Goal: Information Seeking & Learning: Learn about a topic

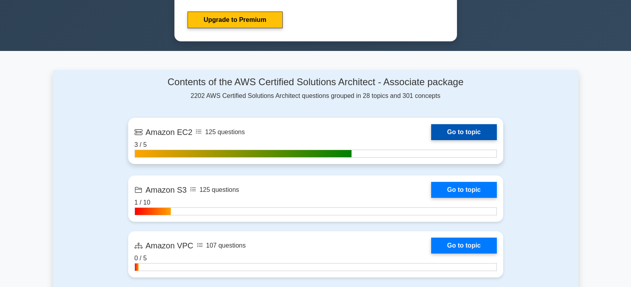
click at [463, 131] on link "Go to topic" at bounding box center [463, 132] width 65 height 16
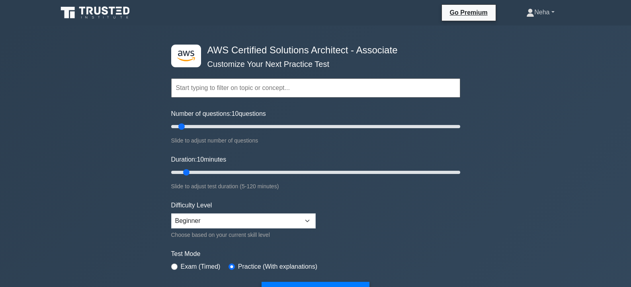
click at [552, 12] on link "Neha" at bounding box center [540, 12] width 66 height 16
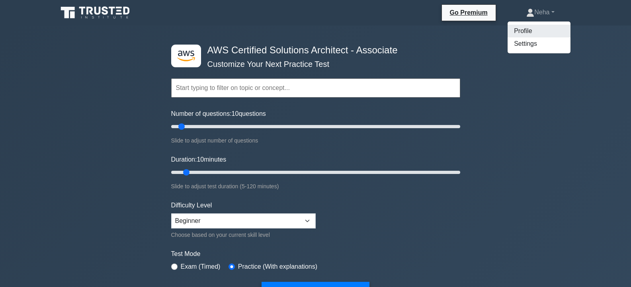
click at [524, 27] on link "Profile" at bounding box center [539, 31] width 63 height 13
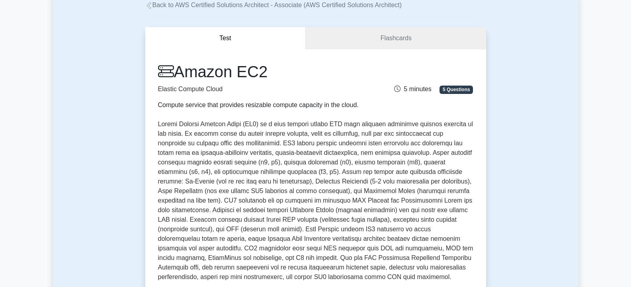
scroll to position [40, 0]
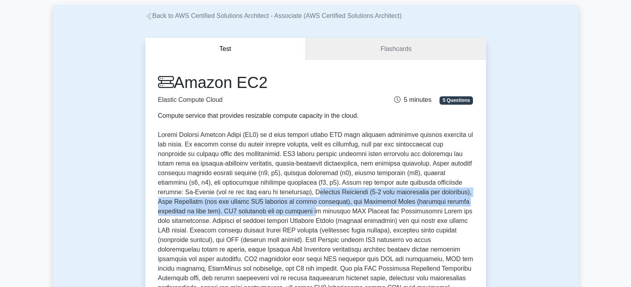
drag, startPoint x: 272, startPoint y: 192, endPoint x: 278, endPoint y: 208, distance: 16.8
click at [278, 208] on p at bounding box center [315, 211] width 315 height 162
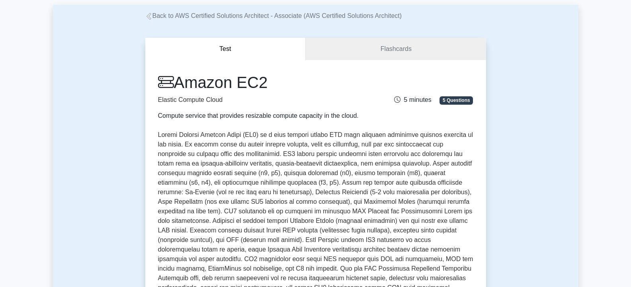
click at [287, 111] on div "Compute service that provides resizable compute capacity in the cloud." at bounding box center [261, 116] width 207 height 10
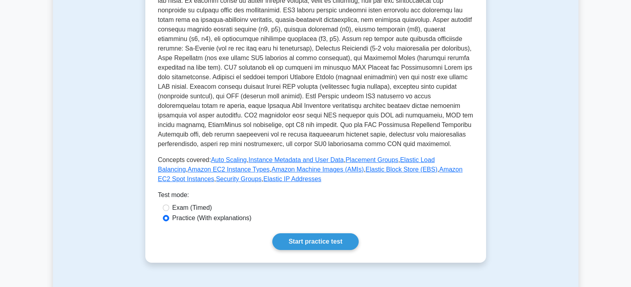
scroll to position [181, 0]
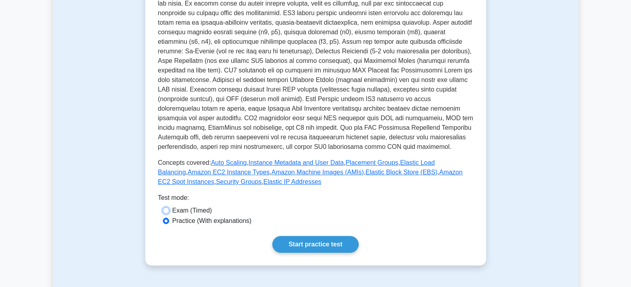
click at [167, 210] on input "Exam (Timed)" at bounding box center [166, 210] width 6 height 6
radio input "true"
click at [166, 220] on input "Practice (With explanations)" at bounding box center [166, 221] width 6 height 6
radio input "true"
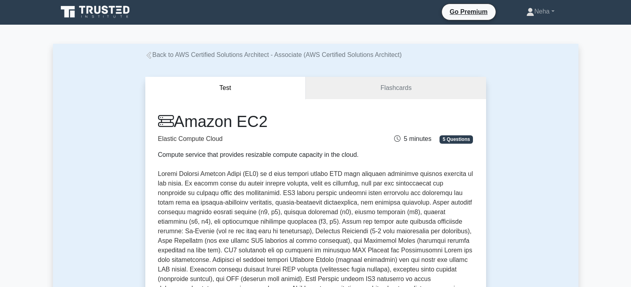
scroll to position [0, 0]
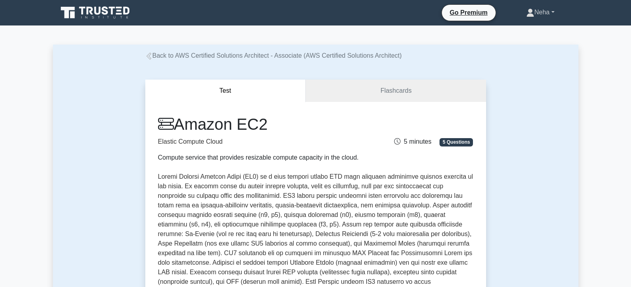
click at [549, 11] on link "Neha" at bounding box center [540, 12] width 66 height 16
click at [537, 45] on link "Settings" at bounding box center [539, 43] width 63 height 13
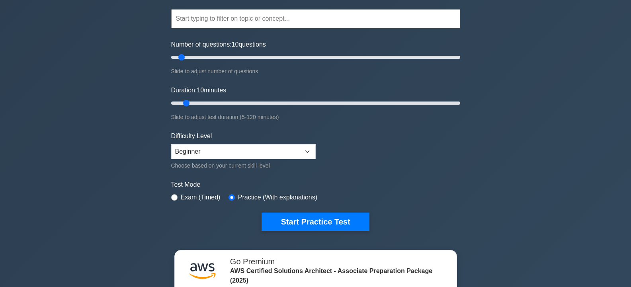
scroll to position [80, 0]
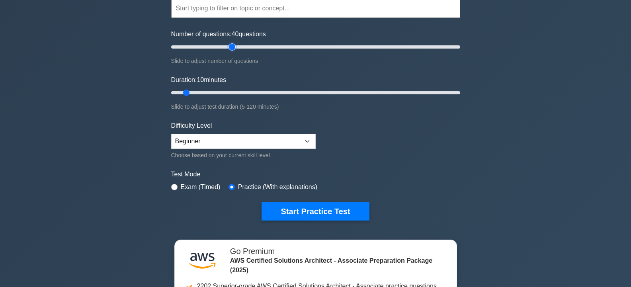
drag, startPoint x: 182, startPoint y: 47, endPoint x: 235, endPoint y: 53, distance: 53.7
click at [235, 52] on input "Number of questions: 40 questions" at bounding box center [315, 47] width 289 height 10
drag, startPoint x: 232, startPoint y: 46, endPoint x: 184, endPoint y: 47, distance: 48.2
type input "10"
click at [184, 47] on input "Number of questions: 10 questions" at bounding box center [315, 47] width 289 height 10
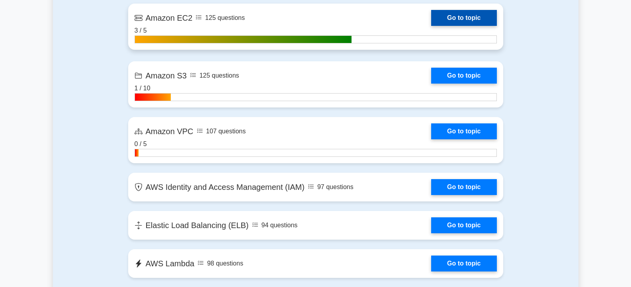
scroll to position [557, 0]
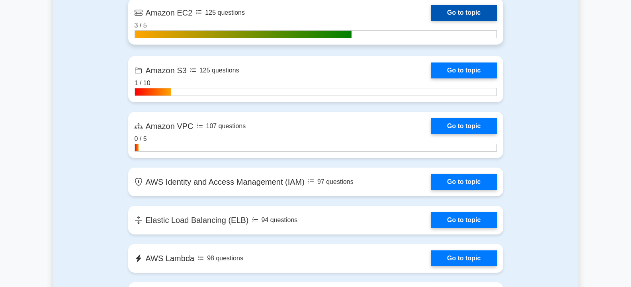
click at [451, 14] on link "Go to topic" at bounding box center [463, 13] width 65 height 16
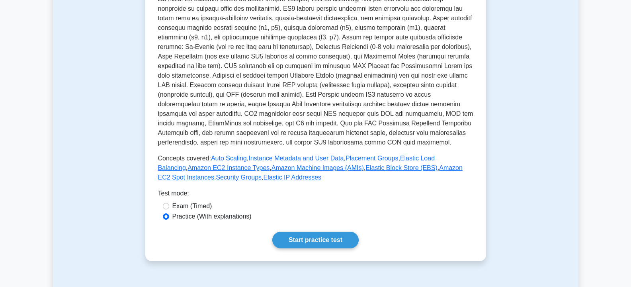
scroll to position [199, 0]
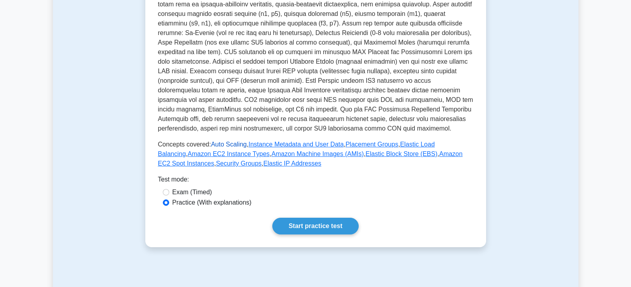
click at [229, 145] on link "Auto Scaling" at bounding box center [229, 144] width 36 height 7
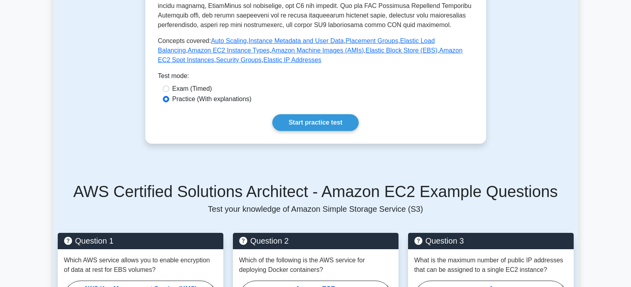
scroll to position [319, 0]
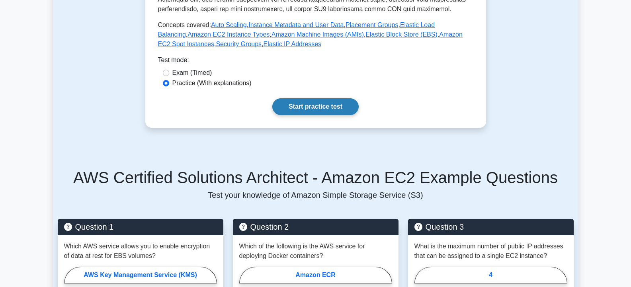
click at [325, 105] on link "Start practice test" at bounding box center [315, 106] width 86 height 17
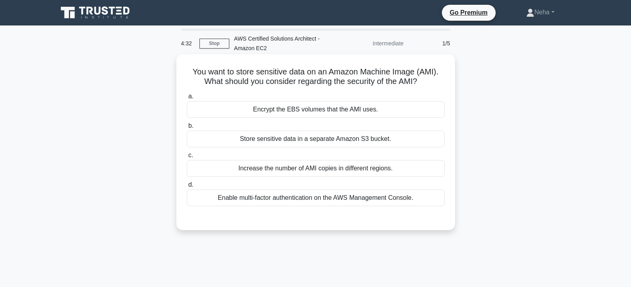
click at [323, 107] on div "Encrypt the EBS volumes that the AMI uses." at bounding box center [316, 109] width 258 height 17
click at [187, 99] on input "a. Encrypt the EBS volumes that the AMI uses." at bounding box center [187, 96] width 0 height 5
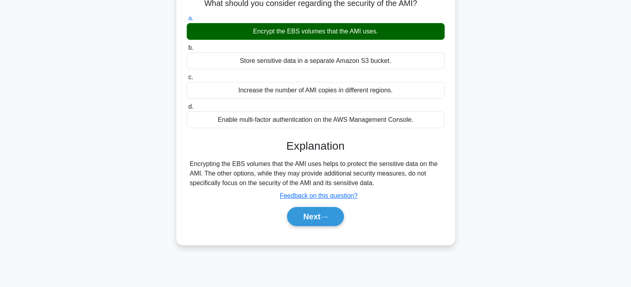
scroll to position [80, 0]
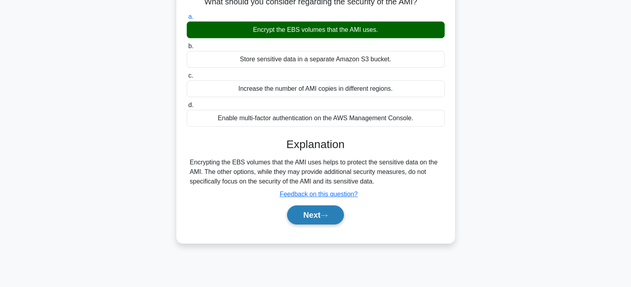
click at [312, 216] on button "Next" at bounding box center [315, 214] width 57 height 19
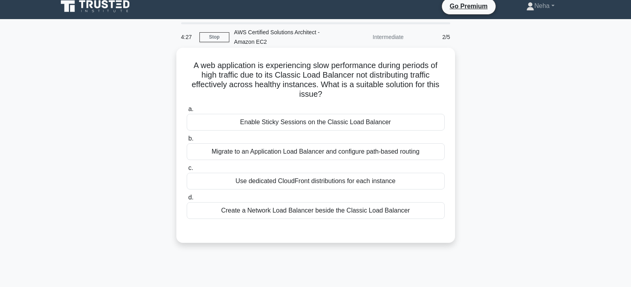
scroll to position [0, 0]
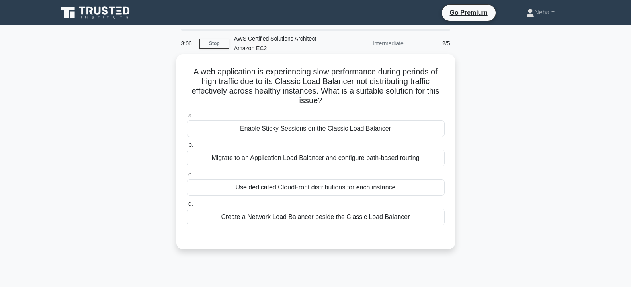
click at [379, 220] on div "Create a Network Load Balancer beside the Classic Load Balancer" at bounding box center [316, 217] width 258 height 17
click at [187, 207] on input "d. Create a Network Load Balancer beside the Classic Load Balancer" at bounding box center [187, 203] width 0 height 5
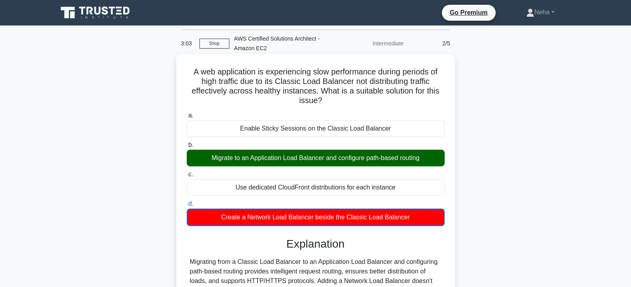
click at [240, 160] on div "Migrate to an Application Load Balancer and configure path-based routing" at bounding box center [316, 158] width 258 height 17
click at [187, 148] on input "b. Migrate to an Application Load Balancer and configure path-based routing" at bounding box center [187, 145] width 0 height 5
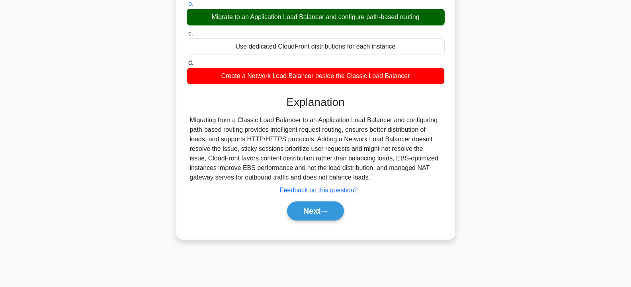
scroll to position [143, 0]
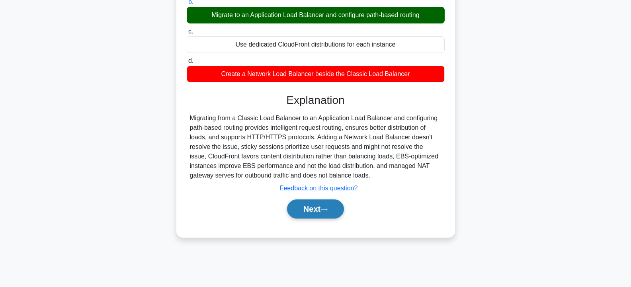
click at [320, 210] on button "Next" at bounding box center [315, 208] width 57 height 19
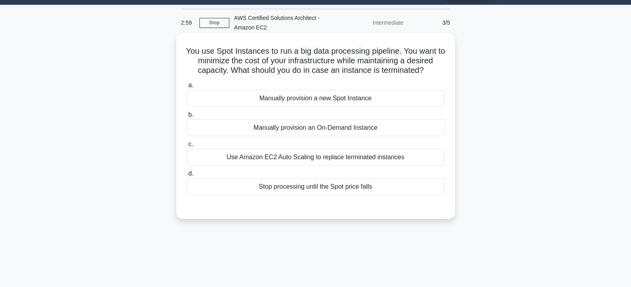
scroll to position [0, 0]
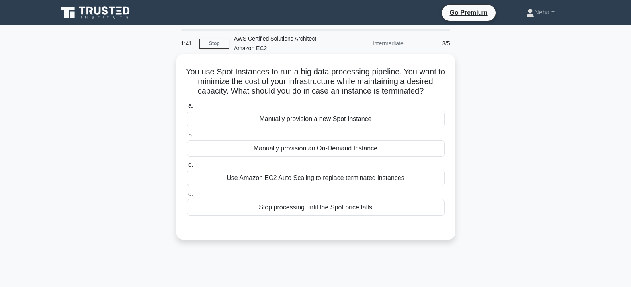
click at [368, 180] on div "Use Amazon EC2 Auto Scaling to replace terminated instances" at bounding box center [316, 178] width 258 height 17
click at [187, 168] on input "c. Use Amazon EC2 Auto Scaling to replace terminated instances" at bounding box center [187, 164] width 0 height 5
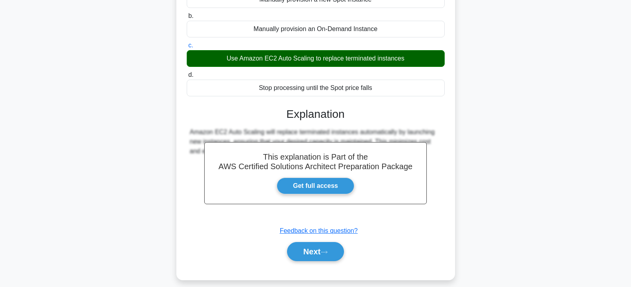
scroll to position [143, 0]
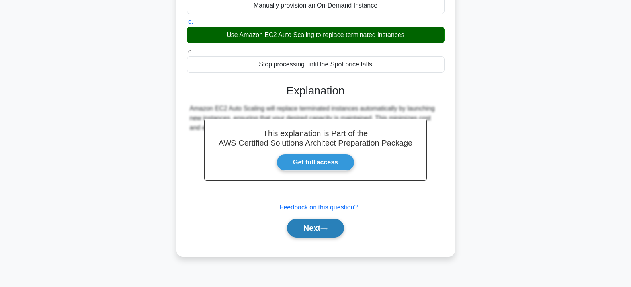
click at [302, 228] on button "Next" at bounding box center [315, 228] width 57 height 19
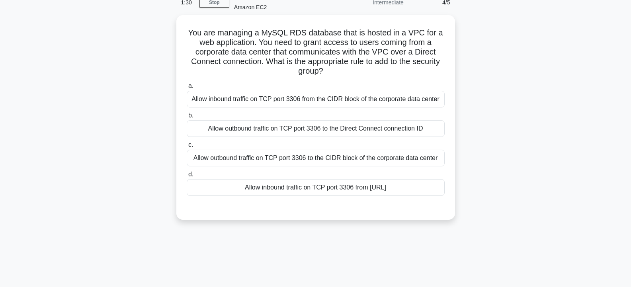
scroll to position [0, 0]
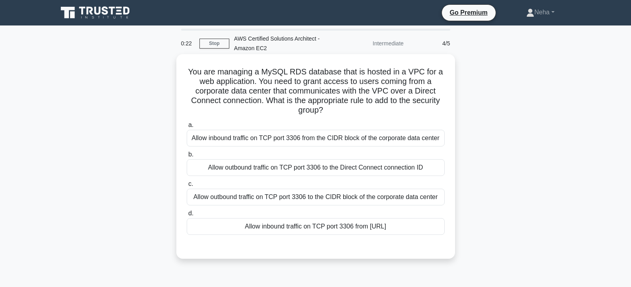
click at [327, 230] on div "Allow inbound traffic on TCP port 3306 from 0.0.0.0/0" at bounding box center [316, 226] width 258 height 17
click at [187, 216] on input "d. Allow inbound traffic on TCP port 3306 from 0.0.0.0/0" at bounding box center [187, 213] width 0 height 5
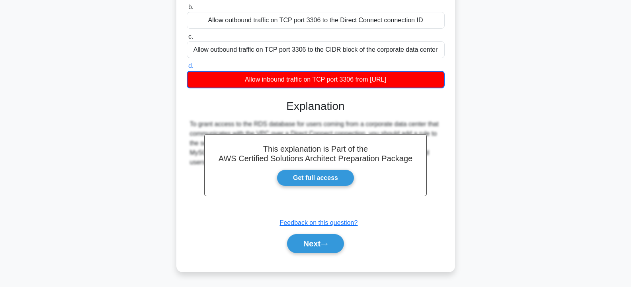
scroll to position [157, 0]
click at [315, 240] on button "Next" at bounding box center [315, 243] width 57 height 19
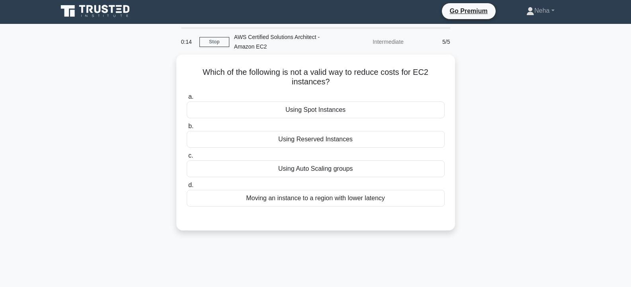
scroll to position [0, 0]
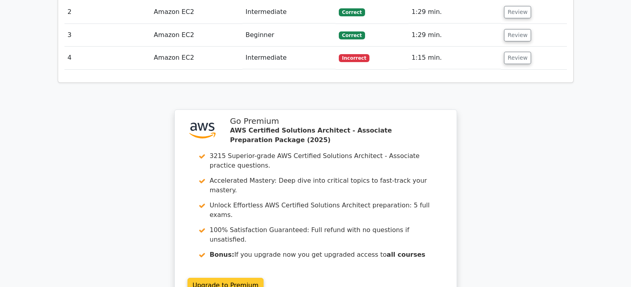
scroll to position [995, 0]
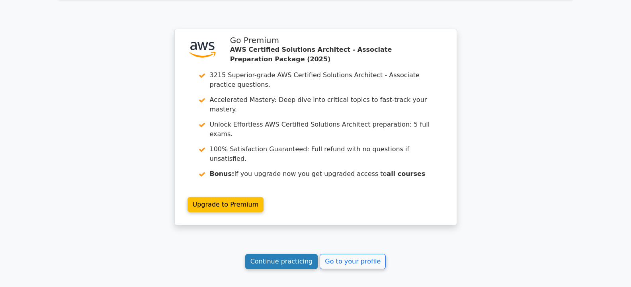
click at [302, 254] on link "Continue practicing" at bounding box center [281, 261] width 73 height 15
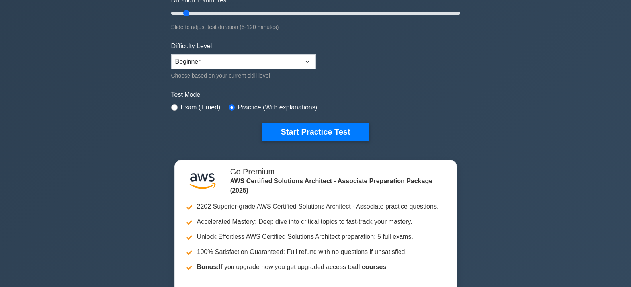
scroll to position [199, 0]
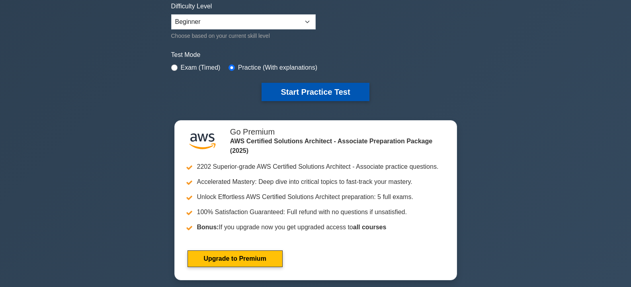
click at [305, 94] on button "Start Practice Test" at bounding box center [316, 92] width 108 height 18
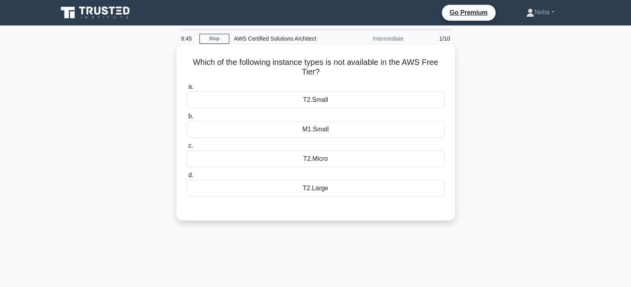
click at [327, 132] on div "M1.Small" at bounding box center [316, 129] width 258 height 17
click at [187, 119] on input "b. M1.Small" at bounding box center [187, 116] width 0 height 5
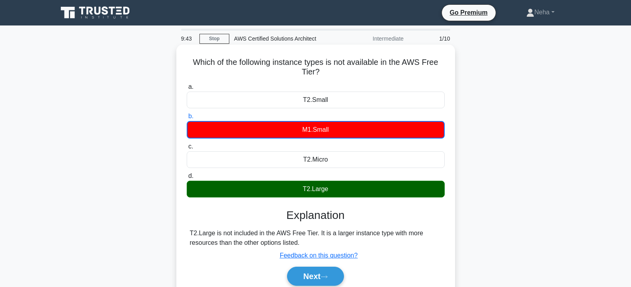
click at [349, 191] on div "T2.Large" at bounding box center [316, 189] width 258 height 17
click at [187, 179] on input "d. T2.Large" at bounding box center [187, 176] width 0 height 5
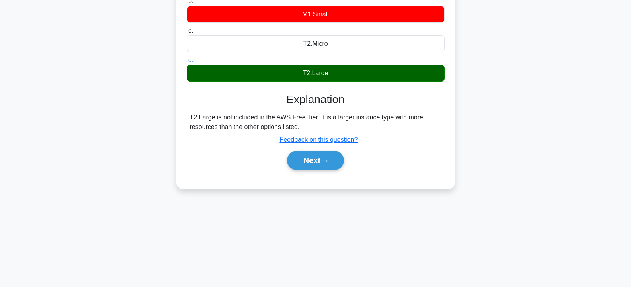
scroll to position [143, 0]
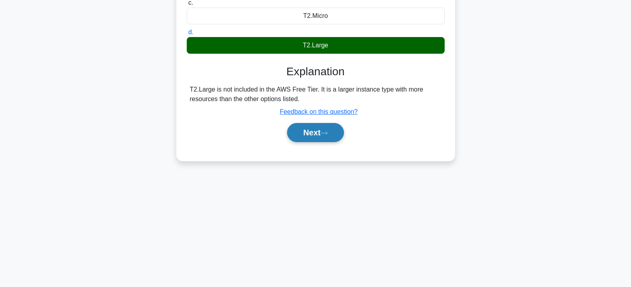
click at [309, 130] on button "Next" at bounding box center [315, 132] width 57 height 19
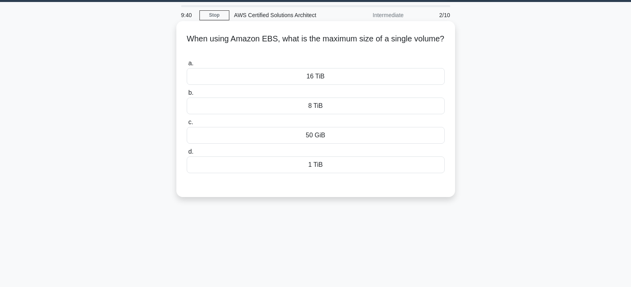
scroll to position [0, 0]
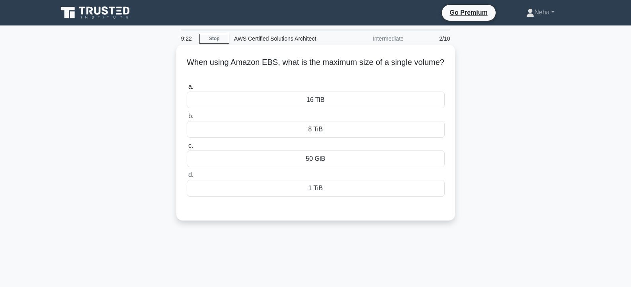
click at [320, 104] on div "16 TiB" at bounding box center [316, 100] width 258 height 17
click at [187, 90] on input "a. 16 TiB" at bounding box center [187, 86] width 0 height 5
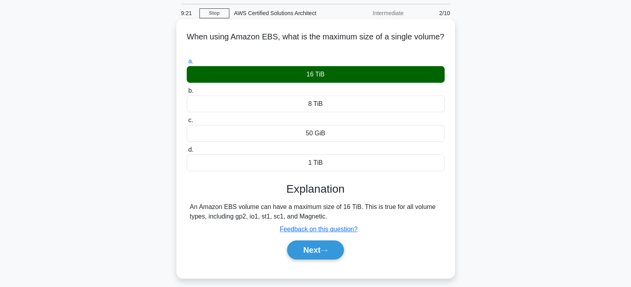
scroll to position [40, 0]
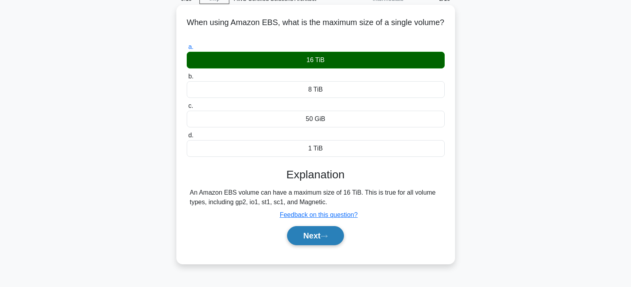
click at [313, 235] on button "Next" at bounding box center [315, 235] width 57 height 19
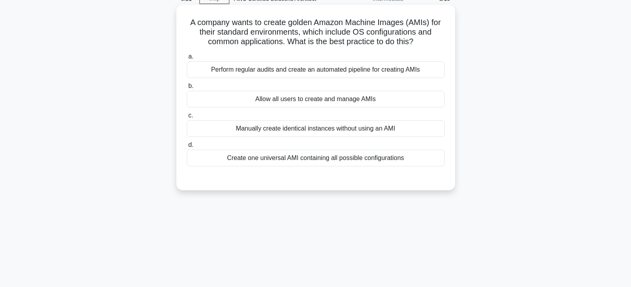
click at [350, 161] on div "Create one universal AMI containing all possible configurations" at bounding box center [316, 158] width 258 height 17
click at [187, 148] on input "d. Create one universal AMI containing all possible configurations" at bounding box center [187, 145] width 0 height 5
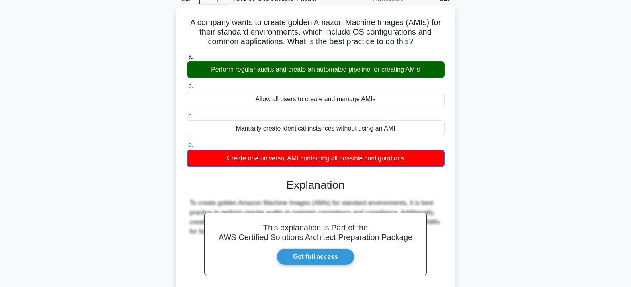
click at [334, 70] on div "Perform regular audits and create an automated pipeline for creating AMIs" at bounding box center [316, 69] width 258 height 17
click at [187, 59] on input "a. Perform regular audits and create an automated pipeline for creating AMIs" at bounding box center [187, 56] width 0 height 5
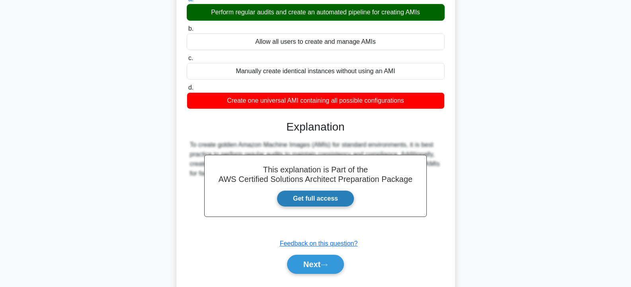
scroll to position [143, 0]
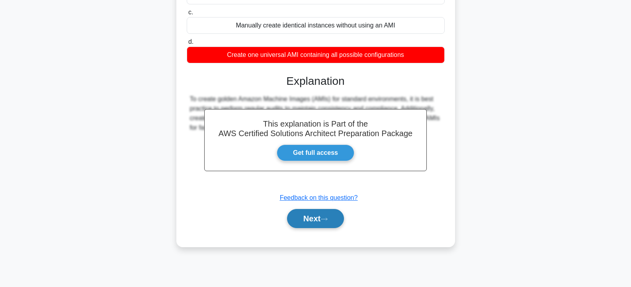
click at [316, 221] on button "Next" at bounding box center [315, 218] width 57 height 19
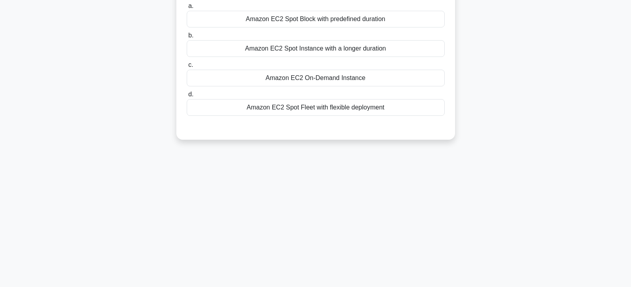
scroll to position [0, 0]
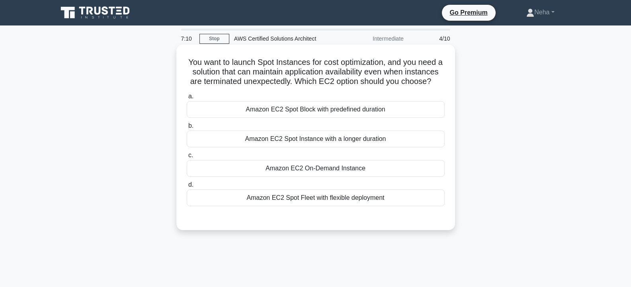
click at [303, 177] on div "Amazon EC2 On-Demand Instance" at bounding box center [316, 168] width 258 height 17
click at [187, 158] on input "c. Amazon EC2 On-Demand Instance" at bounding box center [187, 155] width 0 height 5
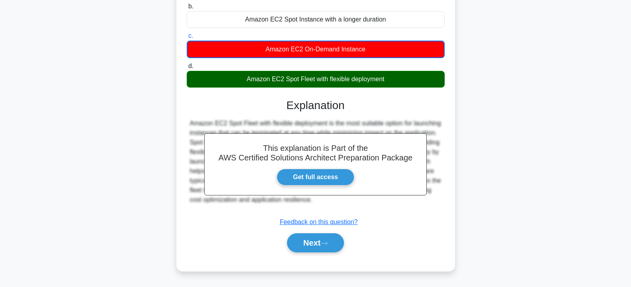
scroll to position [143, 0]
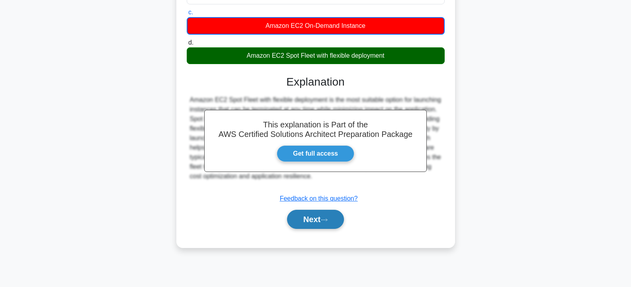
click at [315, 229] on button "Next" at bounding box center [315, 219] width 57 height 19
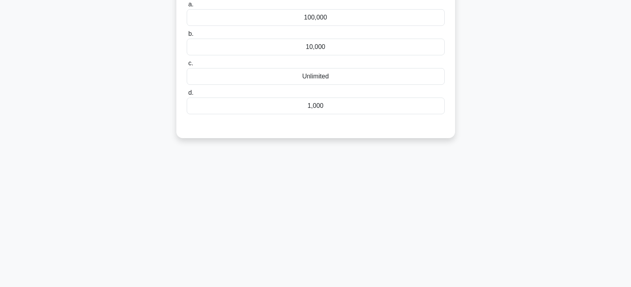
scroll to position [0, 0]
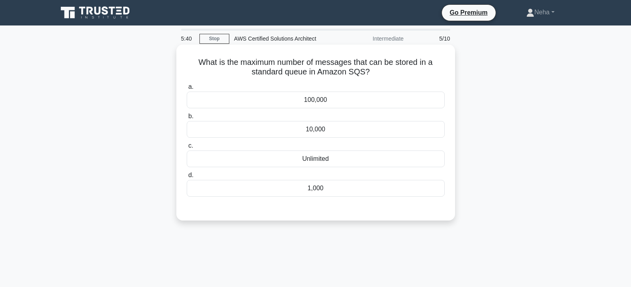
click at [299, 158] on div "Unlimited" at bounding box center [316, 159] width 258 height 17
click at [187, 149] on input "c. Unlimited" at bounding box center [187, 145] width 0 height 5
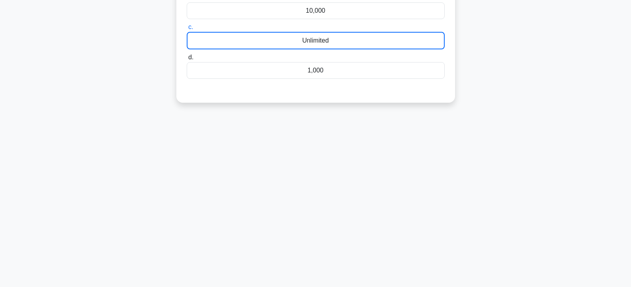
scroll to position [119, 0]
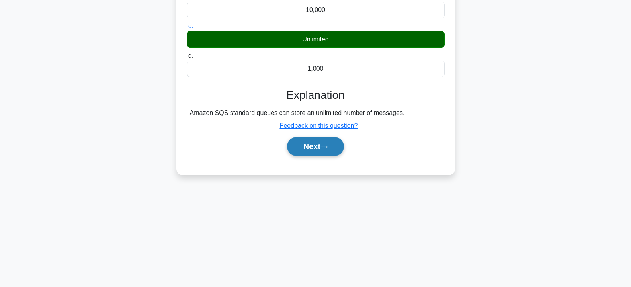
click at [317, 148] on button "Next" at bounding box center [315, 146] width 57 height 19
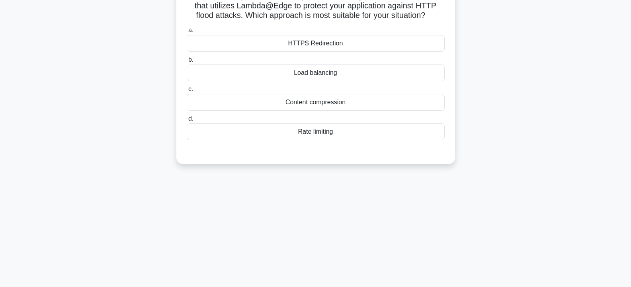
scroll to position [0, 0]
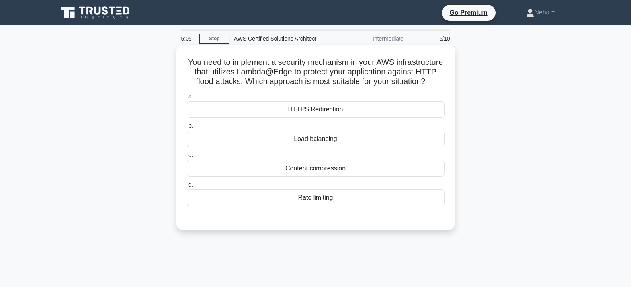
click at [313, 118] on div "HTTPS Redirection" at bounding box center [316, 109] width 258 height 17
click at [187, 99] on input "a. HTTPS Redirection" at bounding box center [187, 96] width 0 height 5
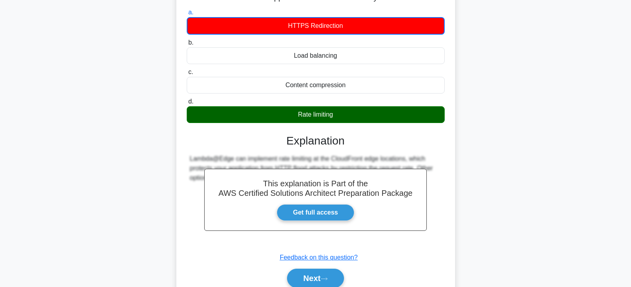
scroll to position [143, 0]
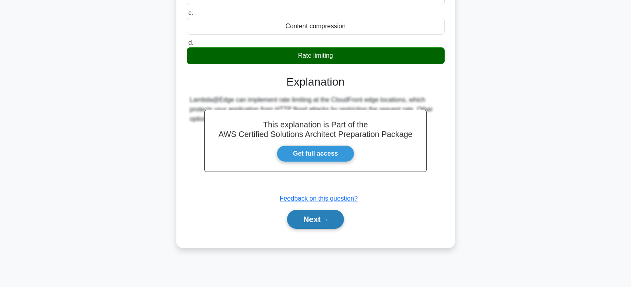
click at [313, 229] on button "Next" at bounding box center [315, 219] width 57 height 19
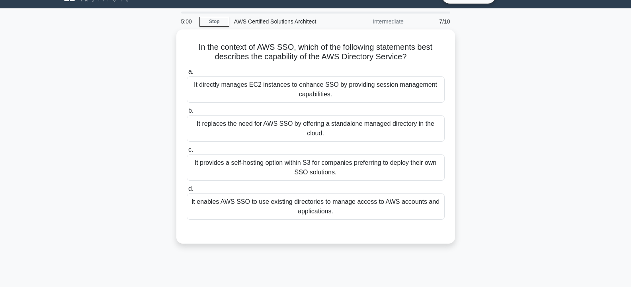
scroll to position [0, 0]
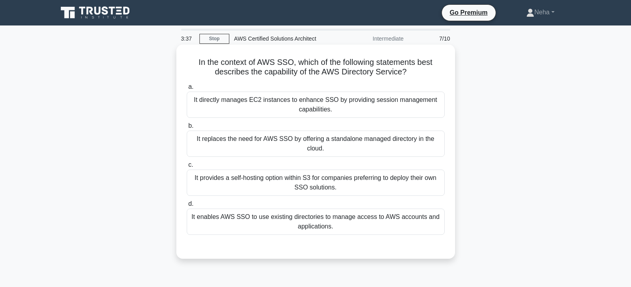
click at [317, 108] on div "It directly manages EC2 instances to enhance SSO by providing session managemen…" at bounding box center [316, 105] width 258 height 26
click at [187, 90] on input "a. It directly manages EC2 instances to enhance SSO by providing session manage…" at bounding box center [187, 86] width 0 height 5
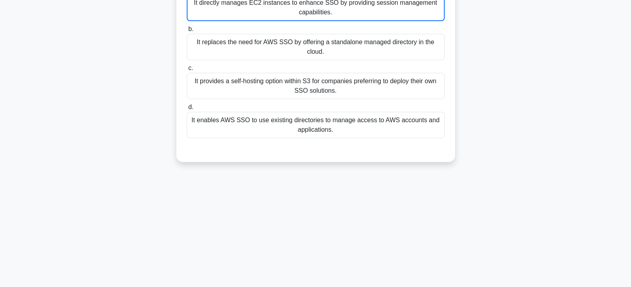
scroll to position [143, 0]
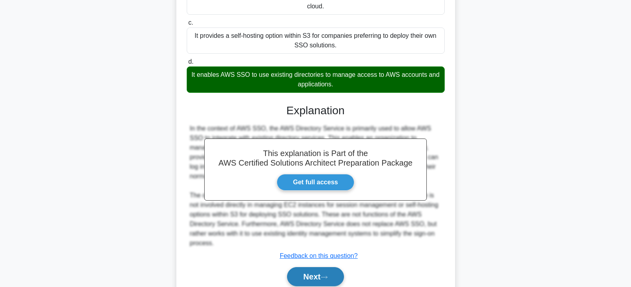
click at [307, 277] on button "Next" at bounding box center [315, 276] width 57 height 19
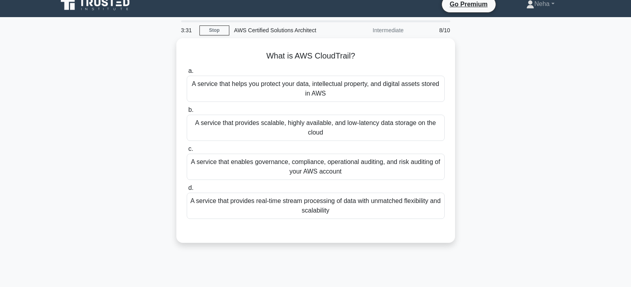
scroll to position [0, 0]
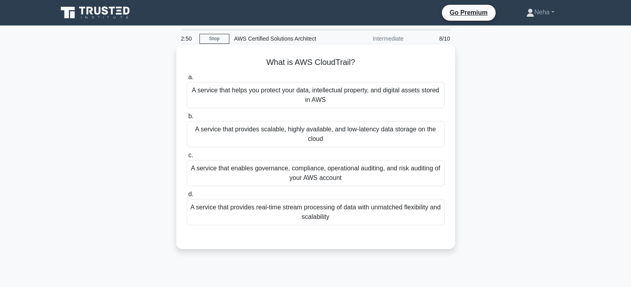
click at [350, 88] on div "A service that helps you protect your data, intellectual property, and digital …" at bounding box center [316, 95] width 258 height 26
click at [187, 80] on input "a. A service that helps you protect your data, intellectual property, and digit…" at bounding box center [187, 77] width 0 height 5
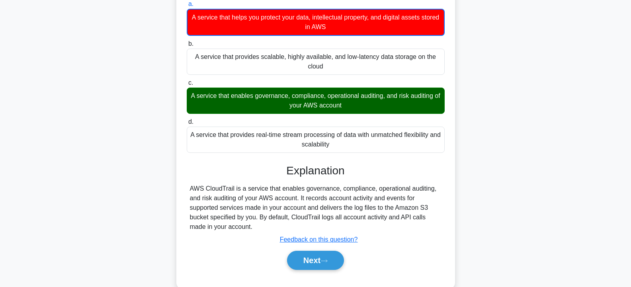
scroll to position [143, 0]
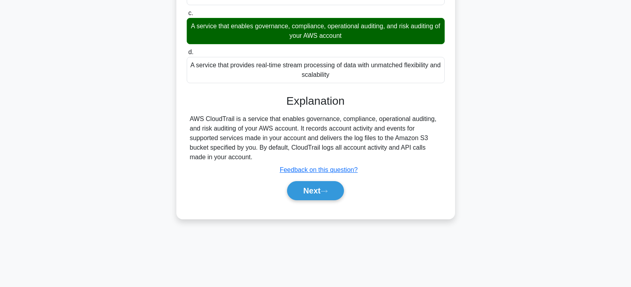
click at [308, 30] on div "A service that enables governance, compliance, operational auditing, and risk a…" at bounding box center [316, 31] width 258 height 26
click at [187, 16] on input "c. A service that enables governance, compliance, operational auditing, and ris…" at bounding box center [187, 13] width 0 height 5
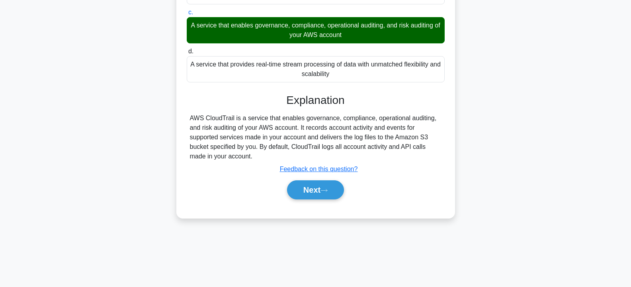
scroll to position [142, 0]
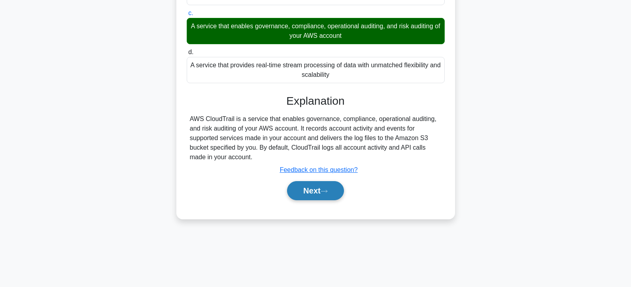
click at [323, 193] on button "Next" at bounding box center [315, 190] width 57 height 19
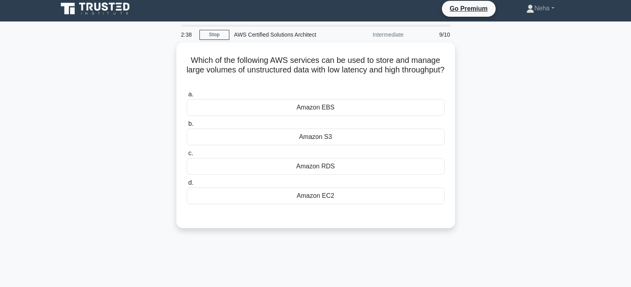
scroll to position [0, 0]
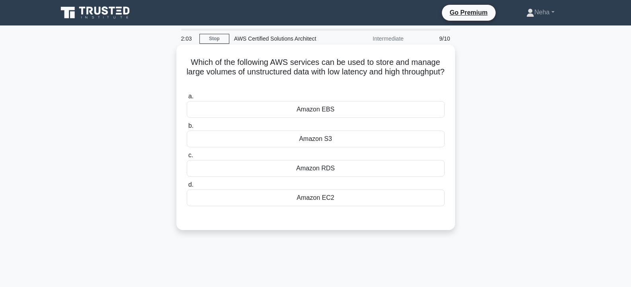
click at [331, 200] on div "Amazon EC2" at bounding box center [316, 198] width 258 height 17
click at [187, 188] on input "d. Amazon EC2" at bounding box center [187, 184] width 0 height 5
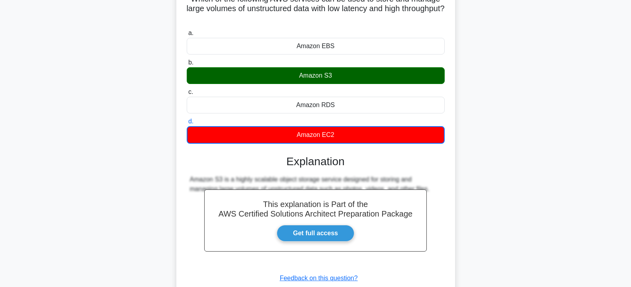
scroll to position [143, 0]
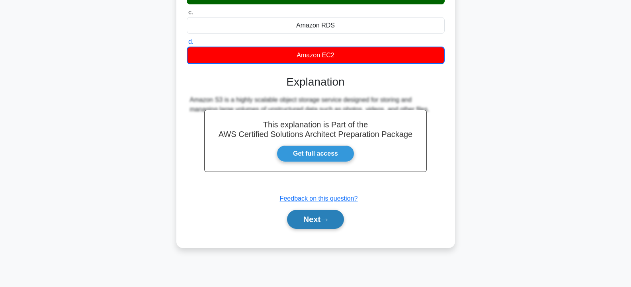
click at [318, 214] on button "Next" at bounding box center [315, 219] width 57 height 19
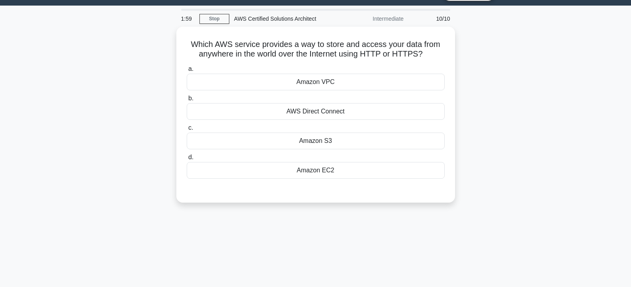
scroll to position [0, 0]
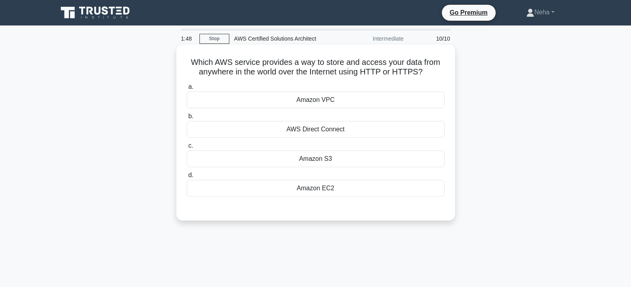
click at [318, 190] on div "Amazon EC2" at bounding box center [316, 188] width 258 height 17
click at [187, 178] on input "d. Amazon EC2" at bounding box center [187, 175] width 0 height 5
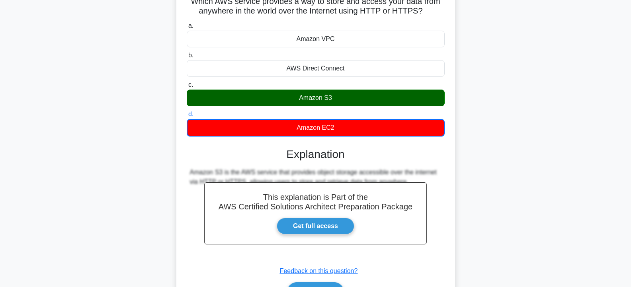
scroll to position [143, 0]
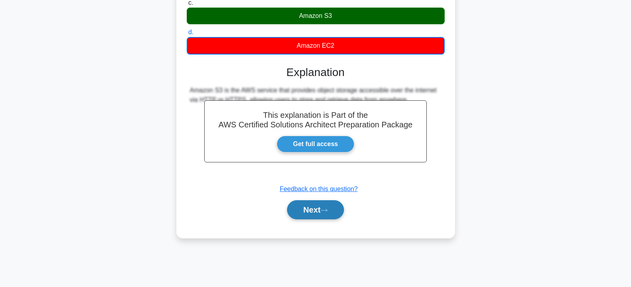
click at [325, 207] on button "Next" at bounding box center [315, 209] width 57 height 19
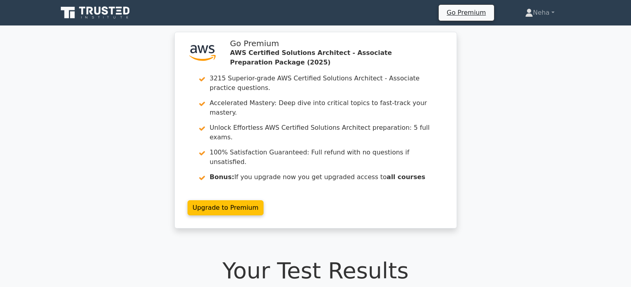
drag, startPoint x: 413, startPoint y: 2, endPoint x: 488, endPoint y: 221, distance: 231.4
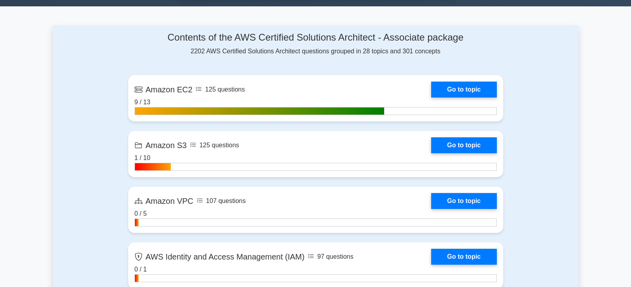
scroll to position [518, 0]
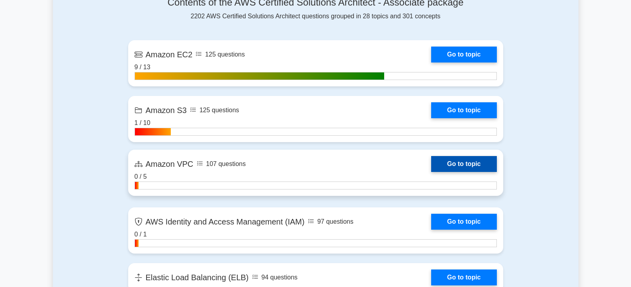
click at [456, 163] on link "Go to topic" at bounding box center [463, 164] width 65 height 16
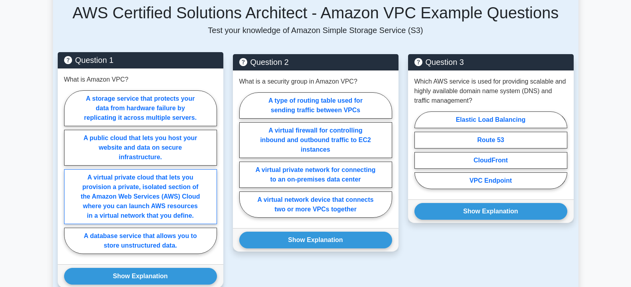
scroll to position [518, 0]
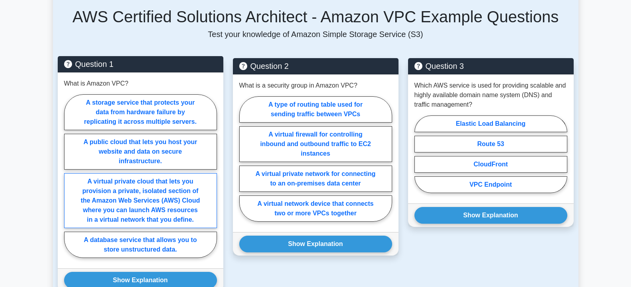
click at [139, 185] on label "A virtual private cloud that lets you provision a private, isolated section of …" at bounding box center [140, 200] width 153 height 55
click at [69, 181] on input "A virtual private cloud that lets you provision a private, isolated section of …" at bounding box center [66, 178] width 5 height 5
radio input "true"
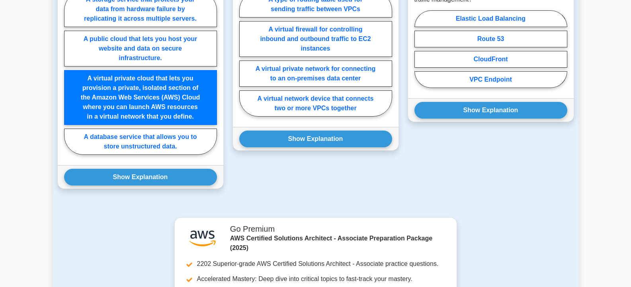
scroll to position [637, 0]
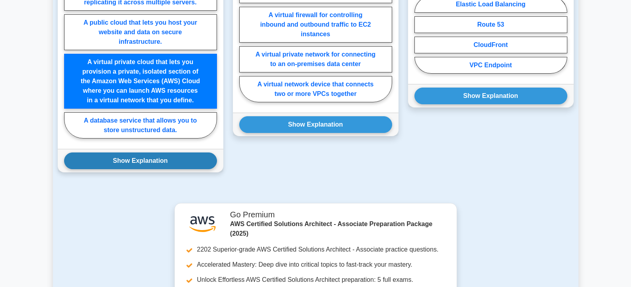
click at [126, 154] on button "Show Explanation" at bounding box center [140, 160] width 153 height 17
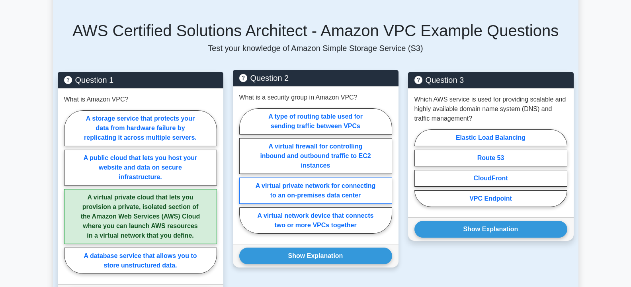
scroll to position [518, 0]
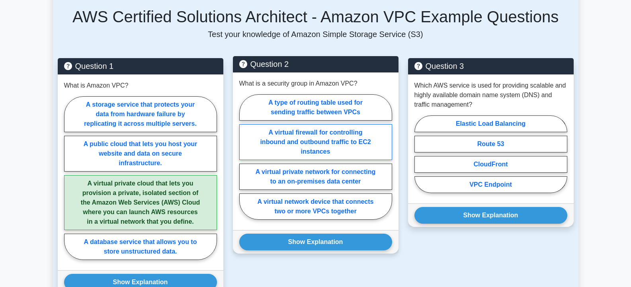
click at [311, 124] on label "A virtual firewall for controlling inbound and outbound traffic to EC2 instances" at bounding box center [315, 142] width 153 height 36
click at [244, 157] on input "A virtual firewall for controlling inbound and outbound traffic to EC2 instances" at bounding box center [241, 159] width 5 height 5
radio input "true"
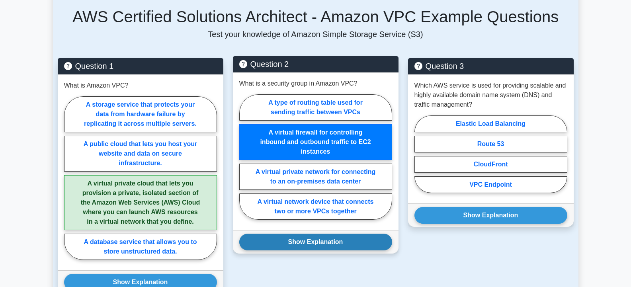
click at [320, 235] on button "Show Explanation" at bounding box center [315, 242] width 153 height 17
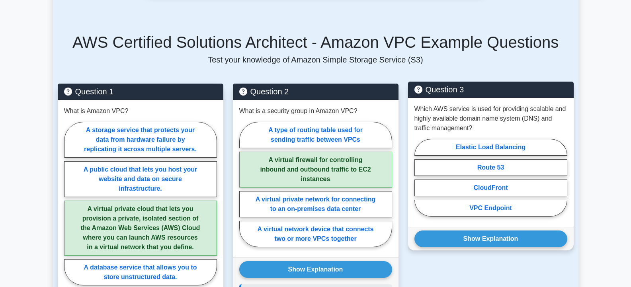
scroll to position [478, 0]
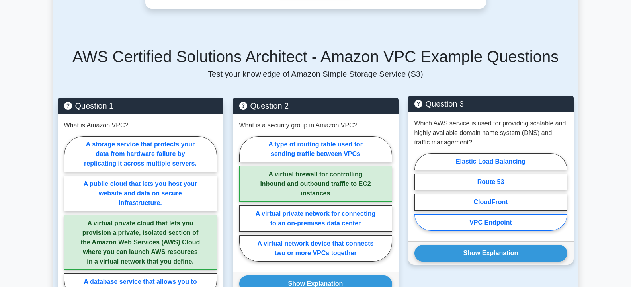
click at [493, 214] on label "VPC Endpoint" at bounding box center [490, 222] width 153 height 17
click at [420, 197] on input "VPC Endpoint" at bounding box center [416, 194] width 5 height 5
radio input "true"
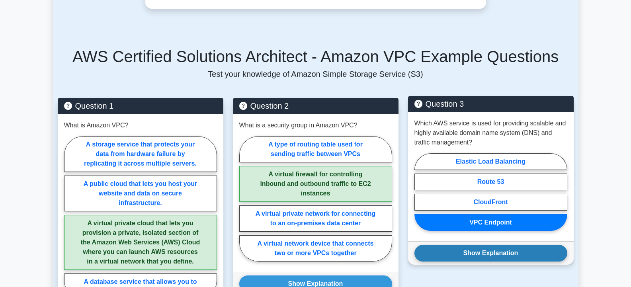
click at [488, 245] on button "Show Explanation" at bounding box center [490, 253] width 153 height 17
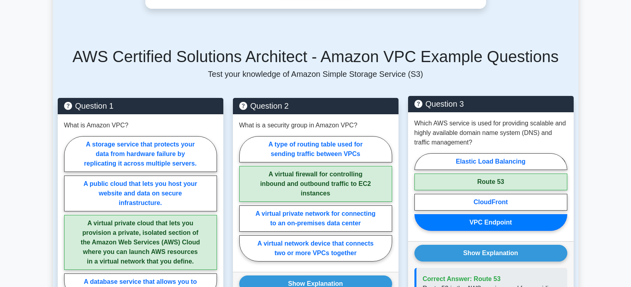
click at [508, 174] on label "Route 53" at bounding box center [490, 182] width 153 height 17
click at [420, 192] on input "Route 53" at bounding box center [416, 194] width 5 height 5
radio input "true"
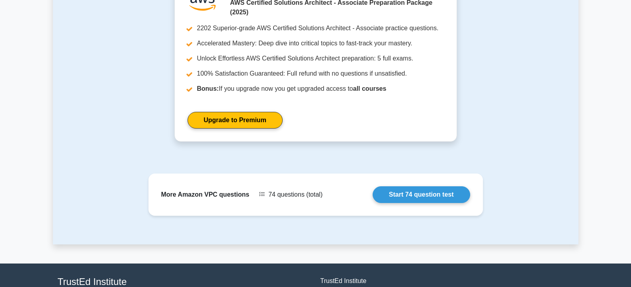
scroll to position [1038, 0]
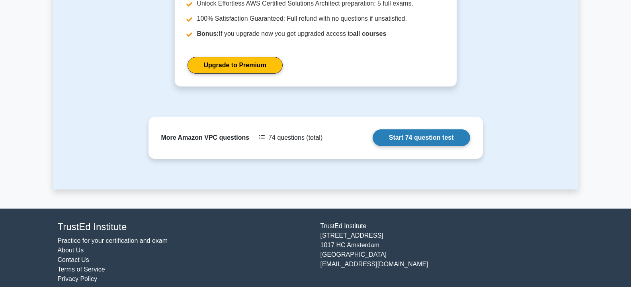
click at [417, 129] on link "Start 74 question test" at bounding box center [422, 137] width 98 height 17
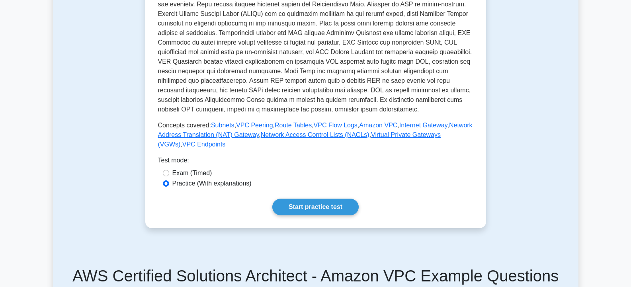
scroll to position [241, 0]
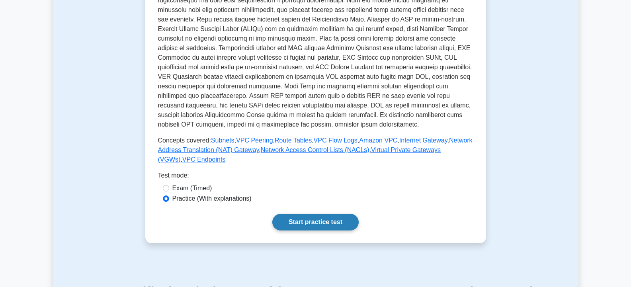
click at [318, 214] on link "Start practice test" at bounding box center [315, 222] width 86 height 17
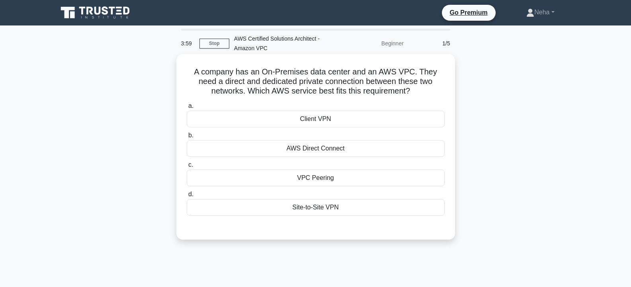
click at [339, 150] on div "AWS Direct Connect" at bounding box center [316, 148] width 258 height 17
click at [187, 138] on input "b. AWS Direct Connect" at bounding box center [187, 135] width 0 height 5
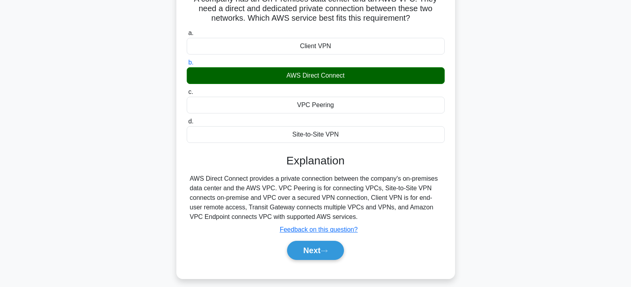
scroll to position [80, 0]
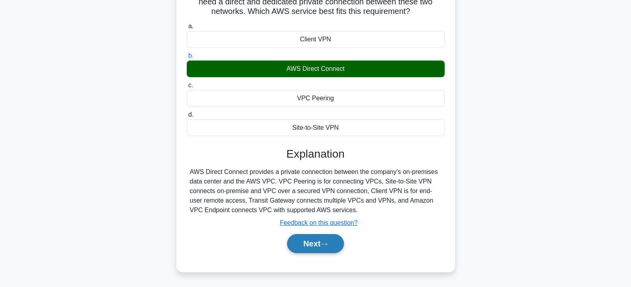
click at [306, 240] on button "Next" at bounding box center [315, 243] width 57 height 19
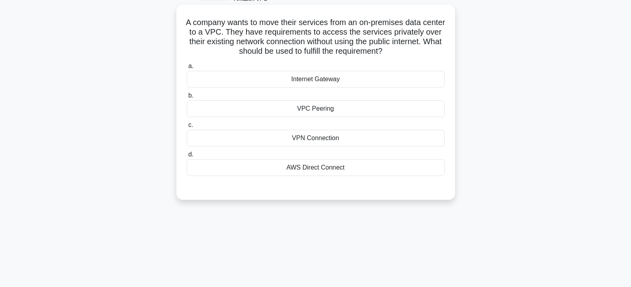
scroll to position [0, 0]
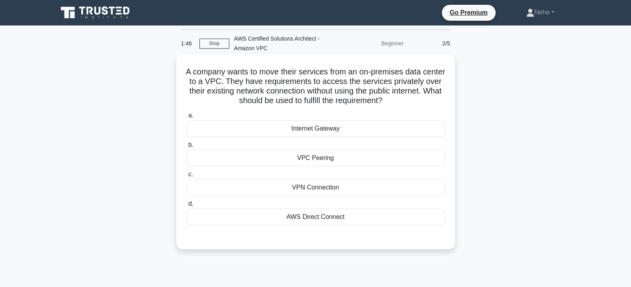
click at [324, 127] on div "Internet Gateway" at bounding box center [316, 128] width 258 height 17
click at [187, 118] on input "a. Internet Gateway" at bounding box center [187, 115] width 0 height 5
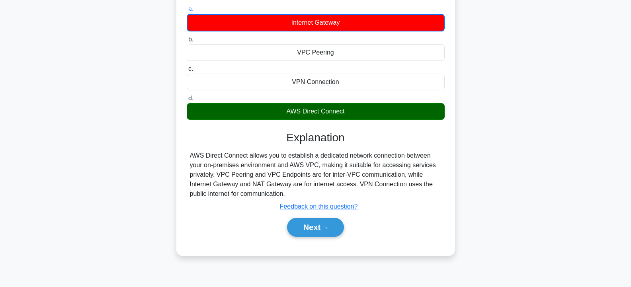
scroll to position [119, 0]
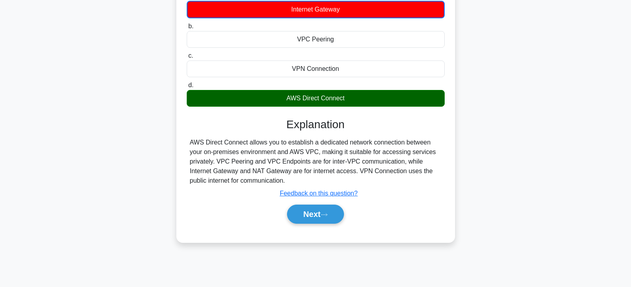
click at [340, 98] on div "AWS Direct Connect" at bounding box center [316, 98] width 258 height 17
click at [187, 88] on input "d. AWS Direct Connect" at bounding box center [187, 85] width 0 height 5
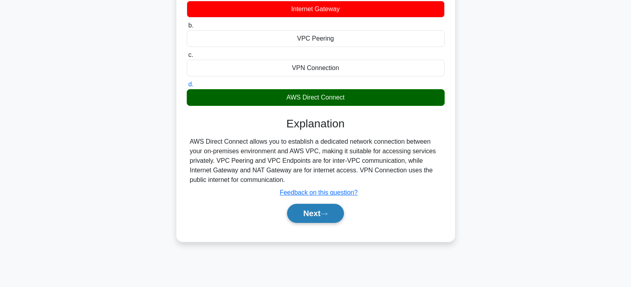
click at [317, 218] on button "Next" at bounding box center [315, 213] width 57 height 19
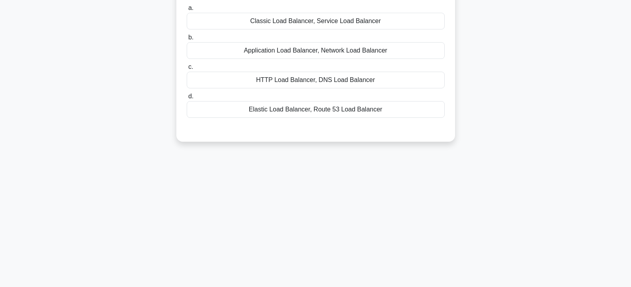
scroll to position [0, 0]
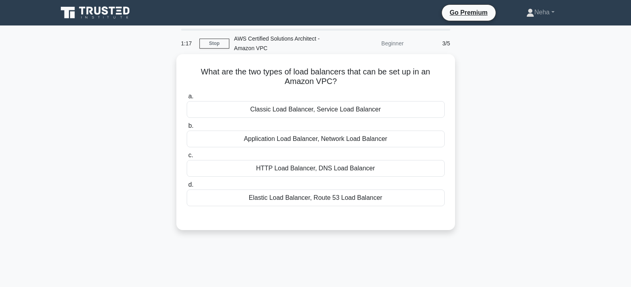
click at [314, 197] on div "Elastic Load Balancer, Route 53 Load Balancer" at bounding box center [316, 198] width 258 height 17
click at [187, 188] on input "d. Elastic Load Balancer, Route 53 Load Balancer" at bounding box center [187, 184] width 0 height 5
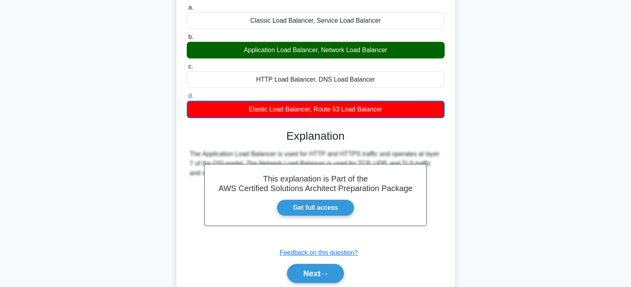
scroll to position [143, 0]
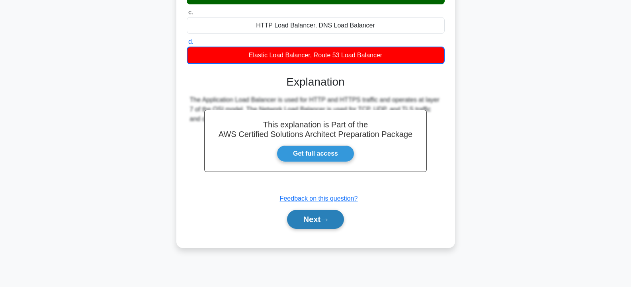
click at [313, 218] on button "Next" at bounding box center [315, 219] width 57 height 19
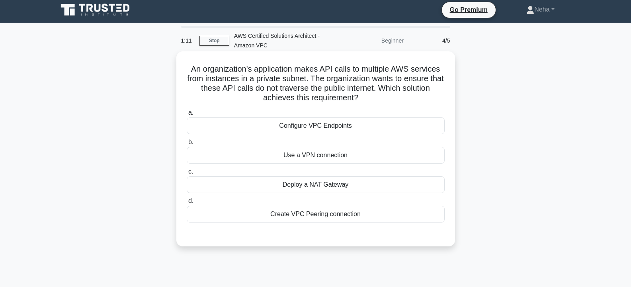
scroll to position [0, 0]
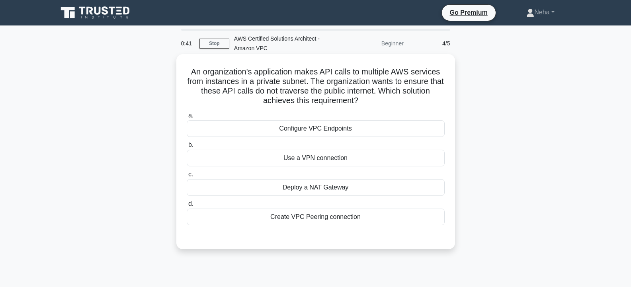
click at [318, 160] on div "Use a VPN connection" at bounding box center [316, 158] width 258 height 17
click at [187, 148] on input "b. Use a VPN connection" at bounding box center [187, 145] width 0 height 5
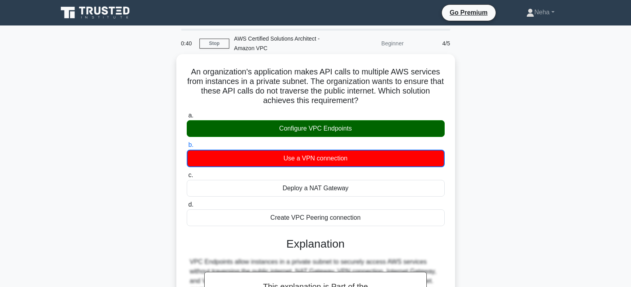
scroll to position [143, 0]
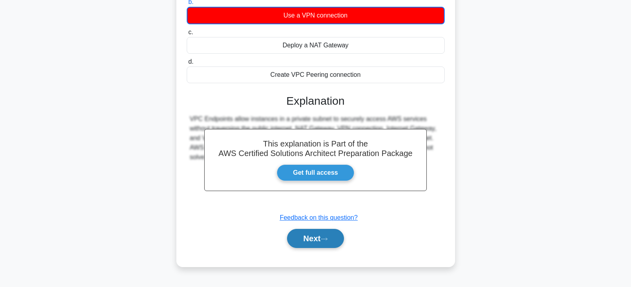
click at [314, 240] on button "Next" at bounding box center [315, 238] width 57 height 19
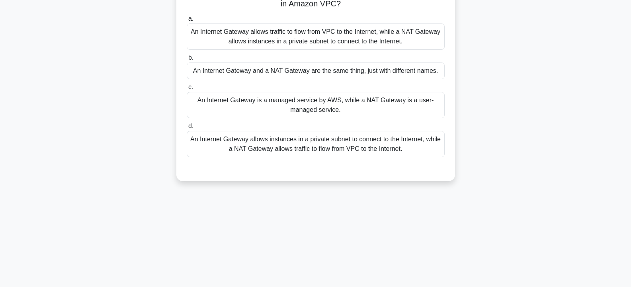
scroll to position [0, 0]
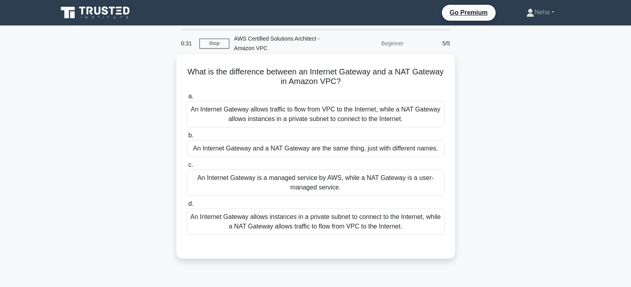
click at [268, 113] on div "An Internet Gateway allows traffic to flow from VPC to the Internet, while a NA…" at bounding box center [316, 114] width 258 height 26
click at [187, 99] on input "a. An Internet Gateway allows traffic to flow from VPC to the Internet, while a…" at bounding box center [187, 96] width 0 height 5
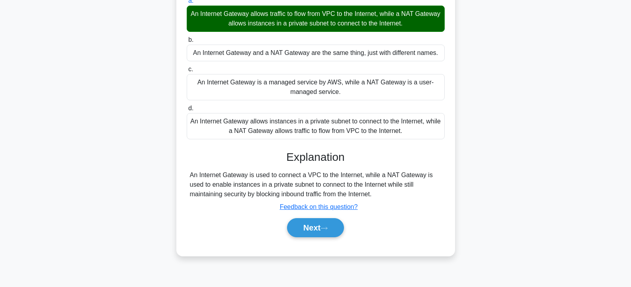
scroll to position [119, 0]
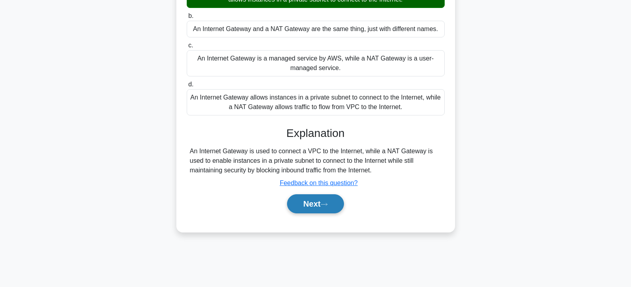
click at [311, 203] on button "Next" at bounding box center [315, 203] width 57 height 19
